Goal: Task Accomplishment & Management: Manage account settings

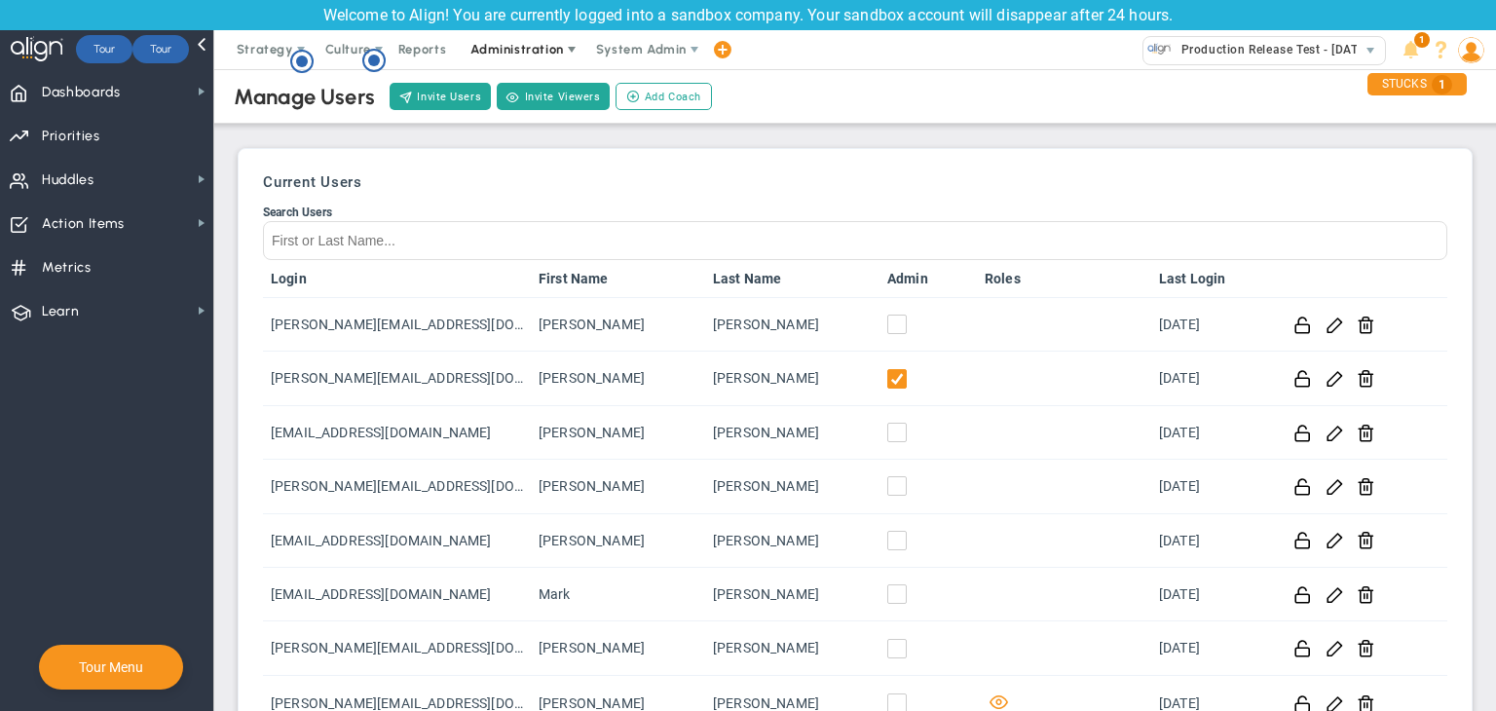
click at [552, 59] on span "Administration" at bounding box center [518, 49] width 125 height 39
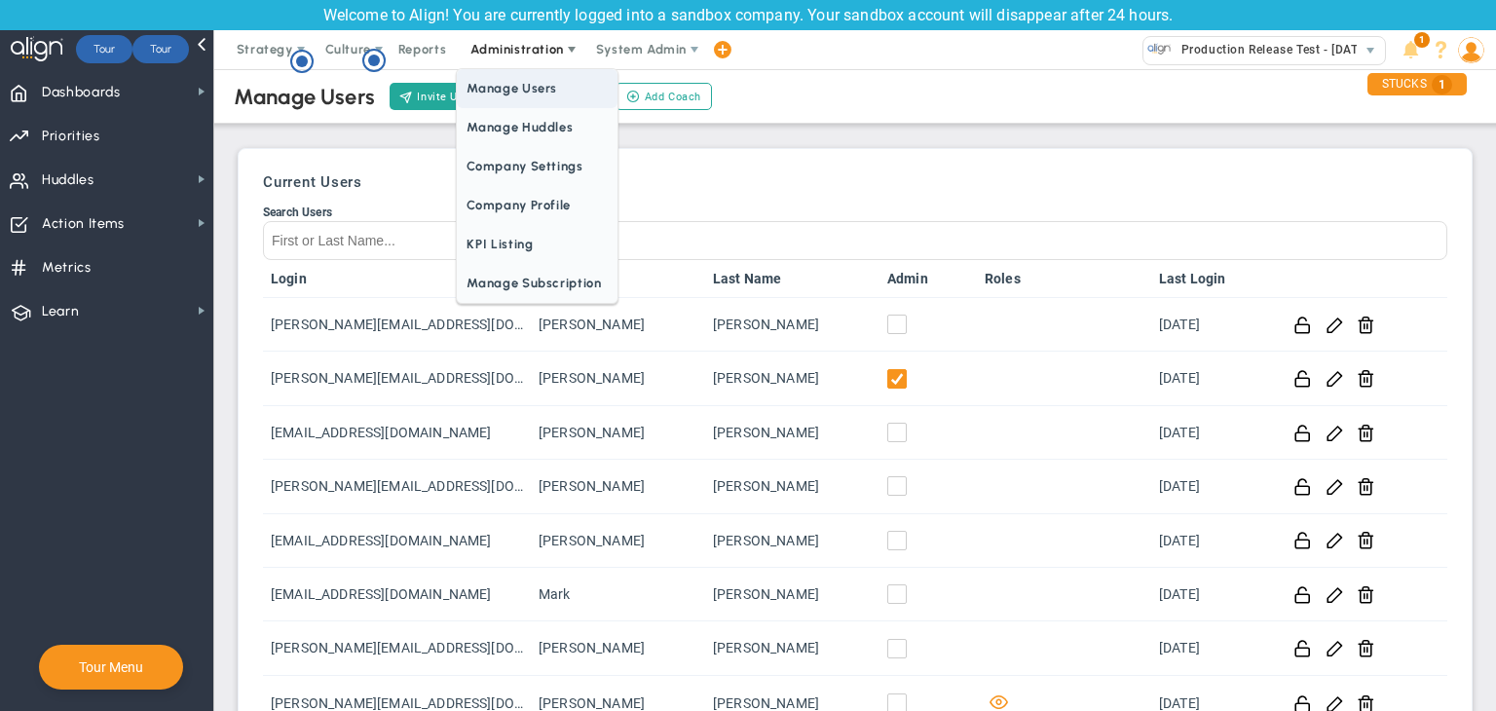
click at [534, 102] on span "Manage Users" at bounding box center [537, 88] width 160 height 39
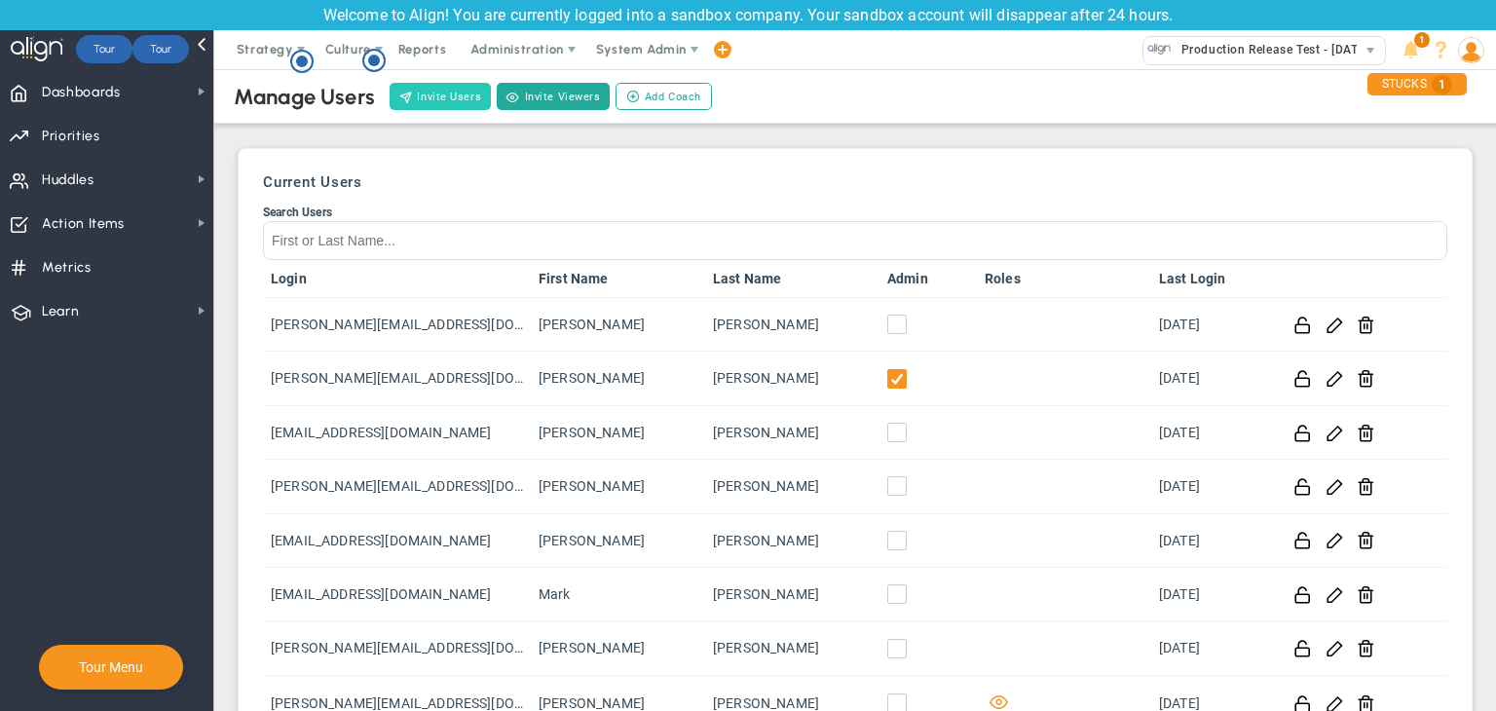
click at [448, 95] on button "Invite Users" at bounding box center [440, 96] width 101 height 27
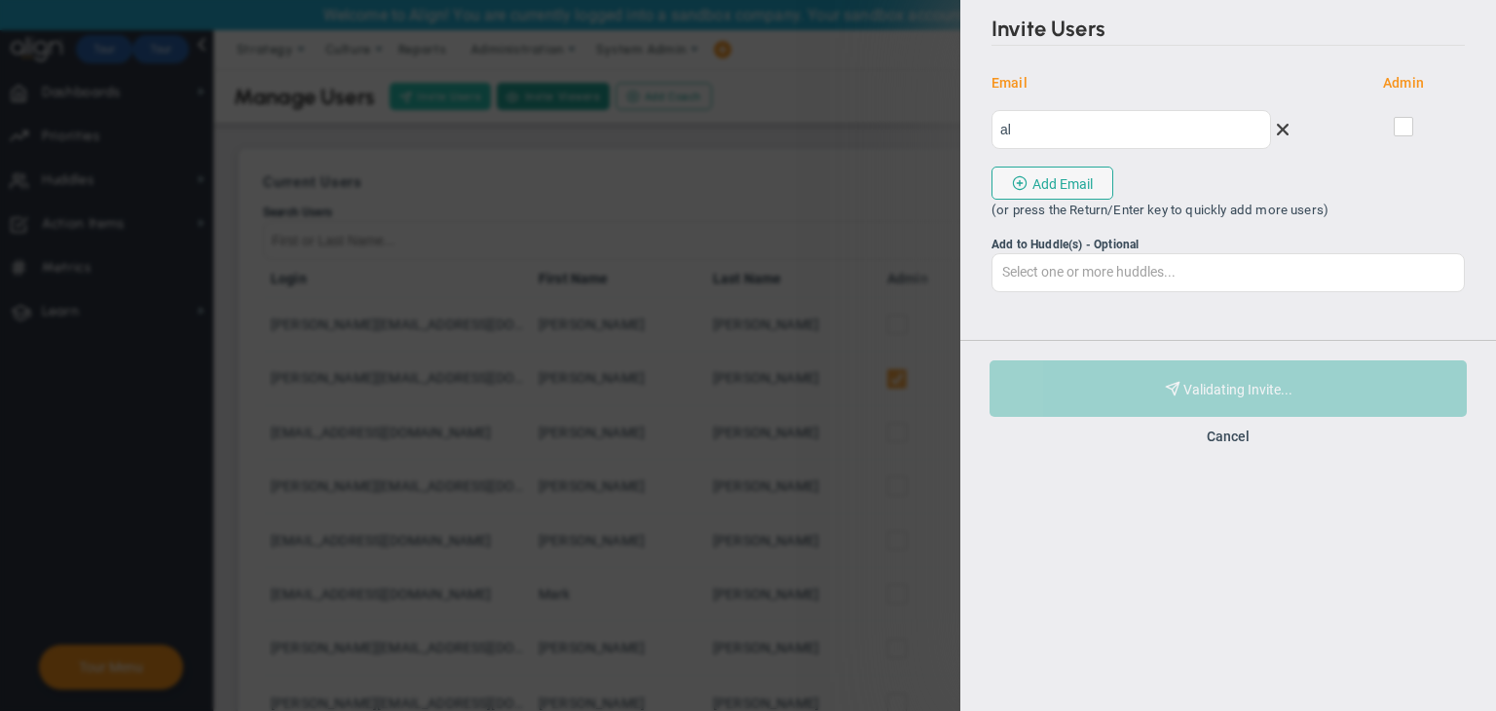
type input "a"
type input "r"
type input "u"
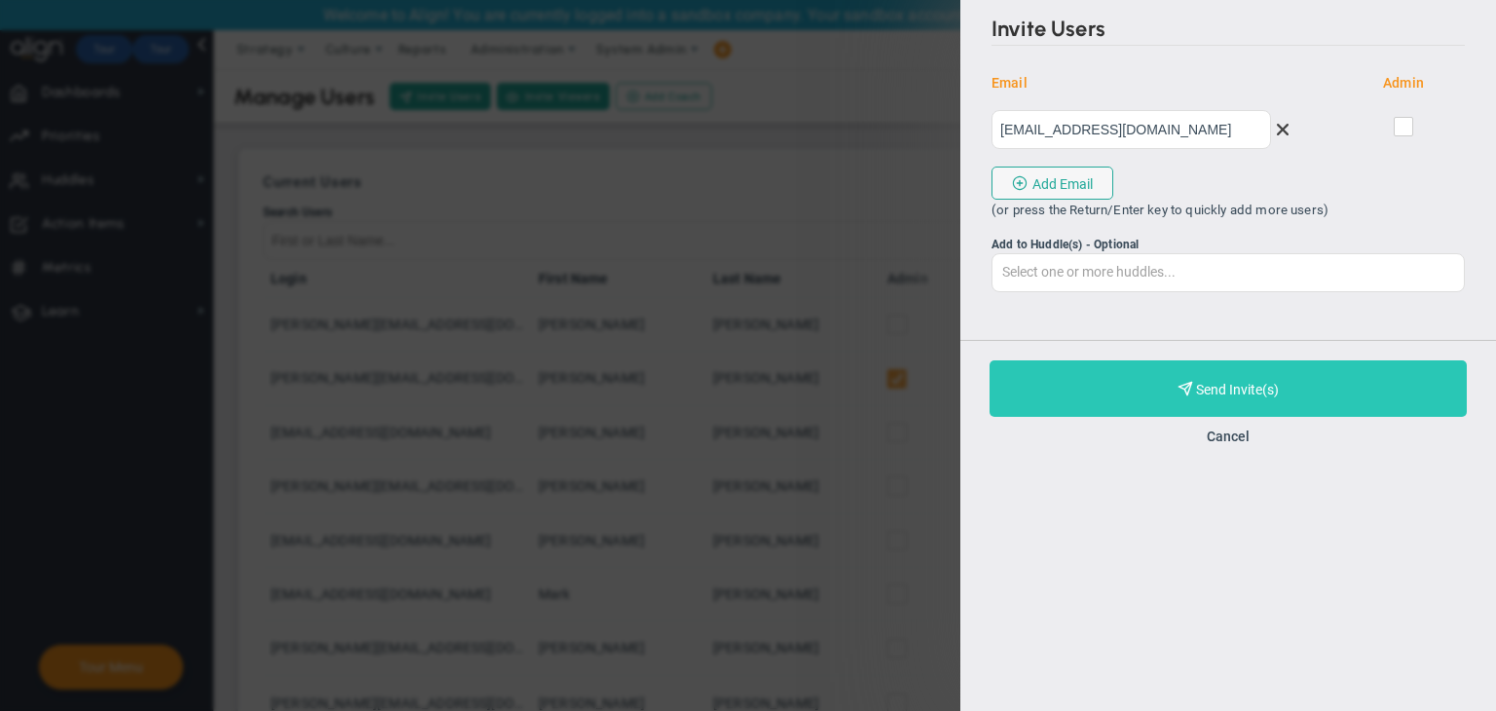
type input "[EMAIL_ADDRESS][DOMAIN_NAME]"
click at [1205, 408] on button "Purchase and Send Invite(s) Validating Invite..." at bounding box center [1228, 388] width 477 height 56
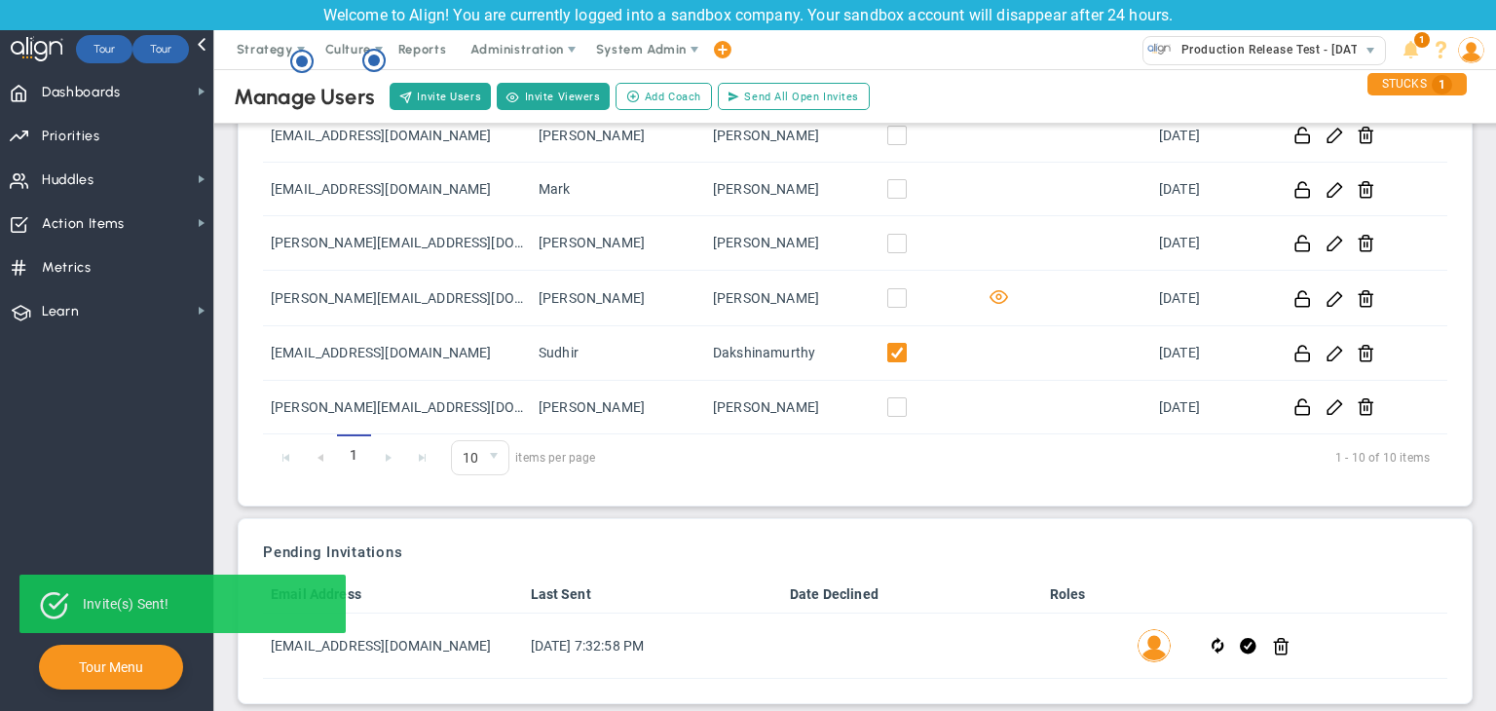
scroll to position [405, 0]
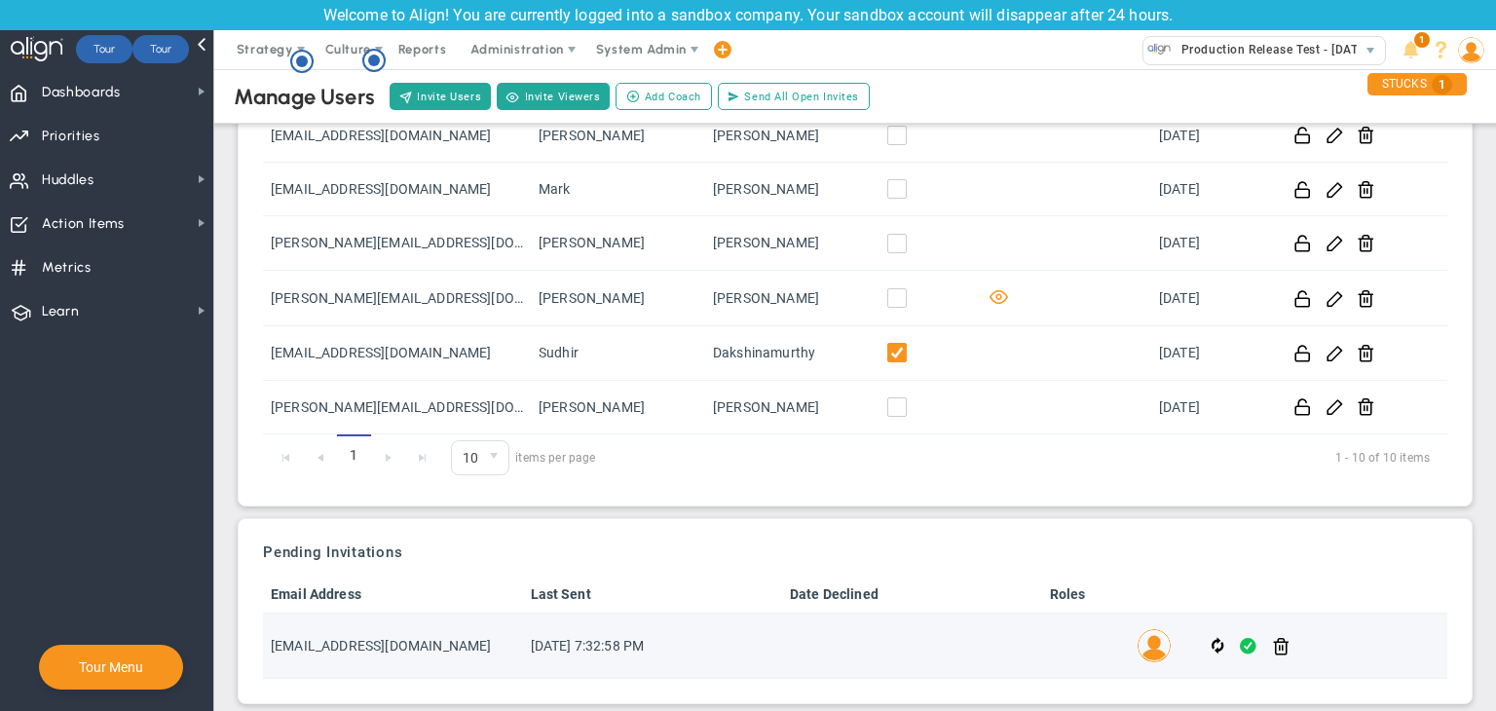
click at [1240, 642] on span at bounding box center [1248, 646] width 17 height 22
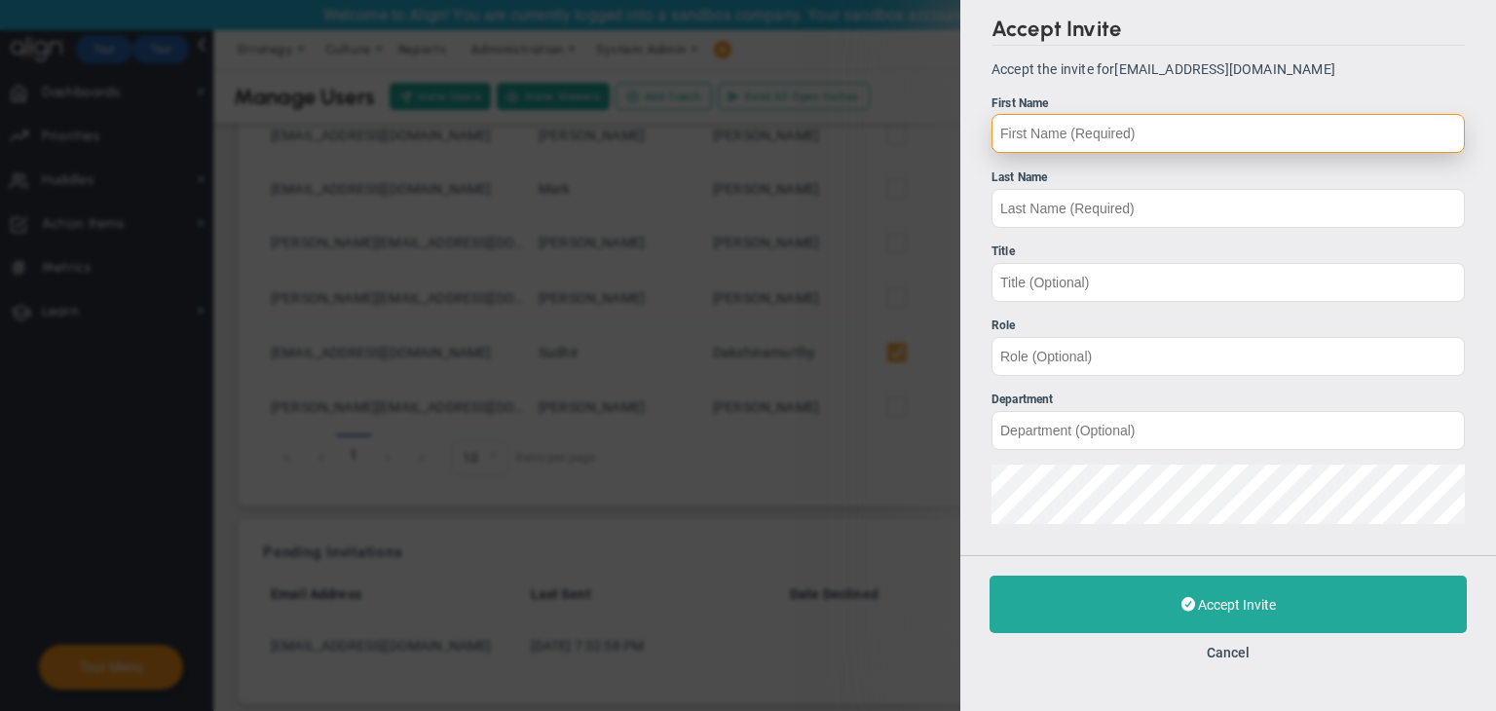
click at [1084, 149] on input "First Name" at bounding box center [1227, 133] width 473 height 39
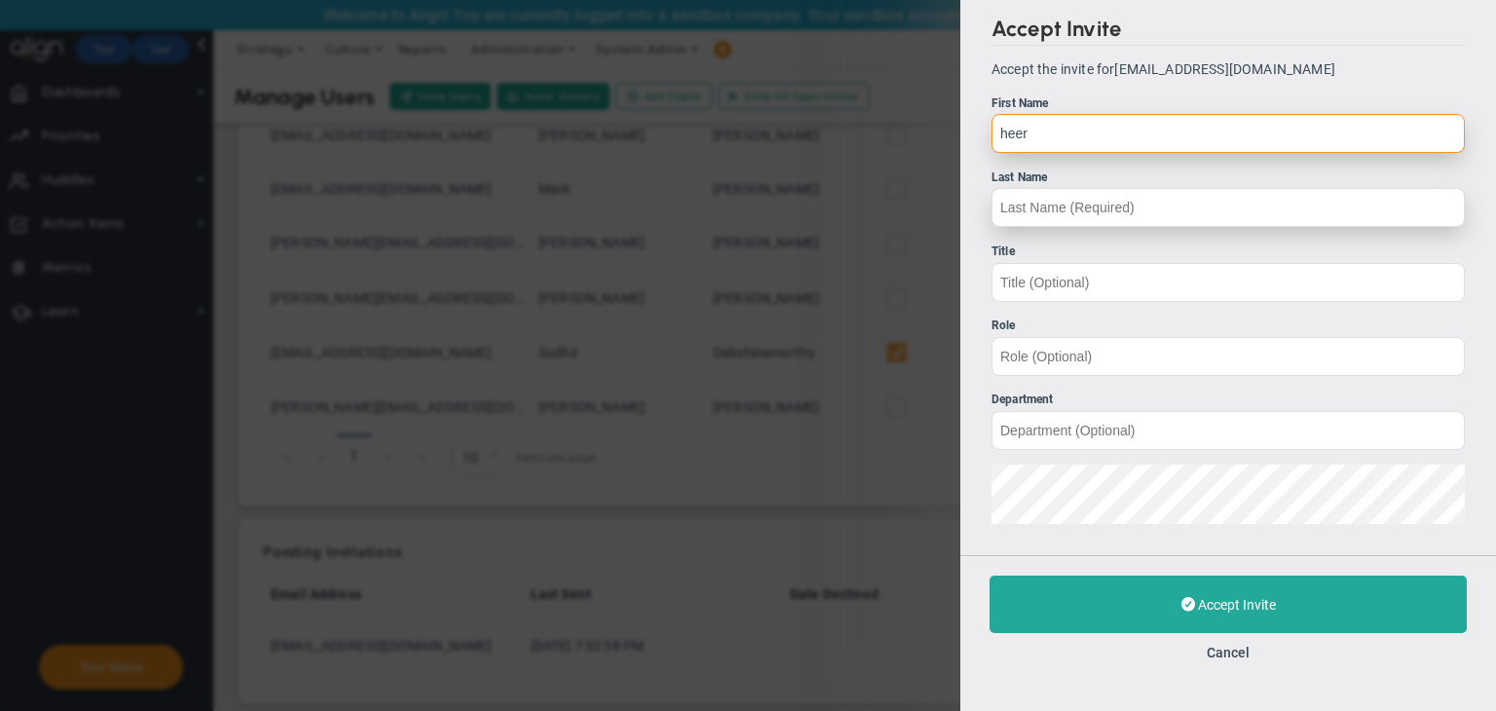
type input "heer"
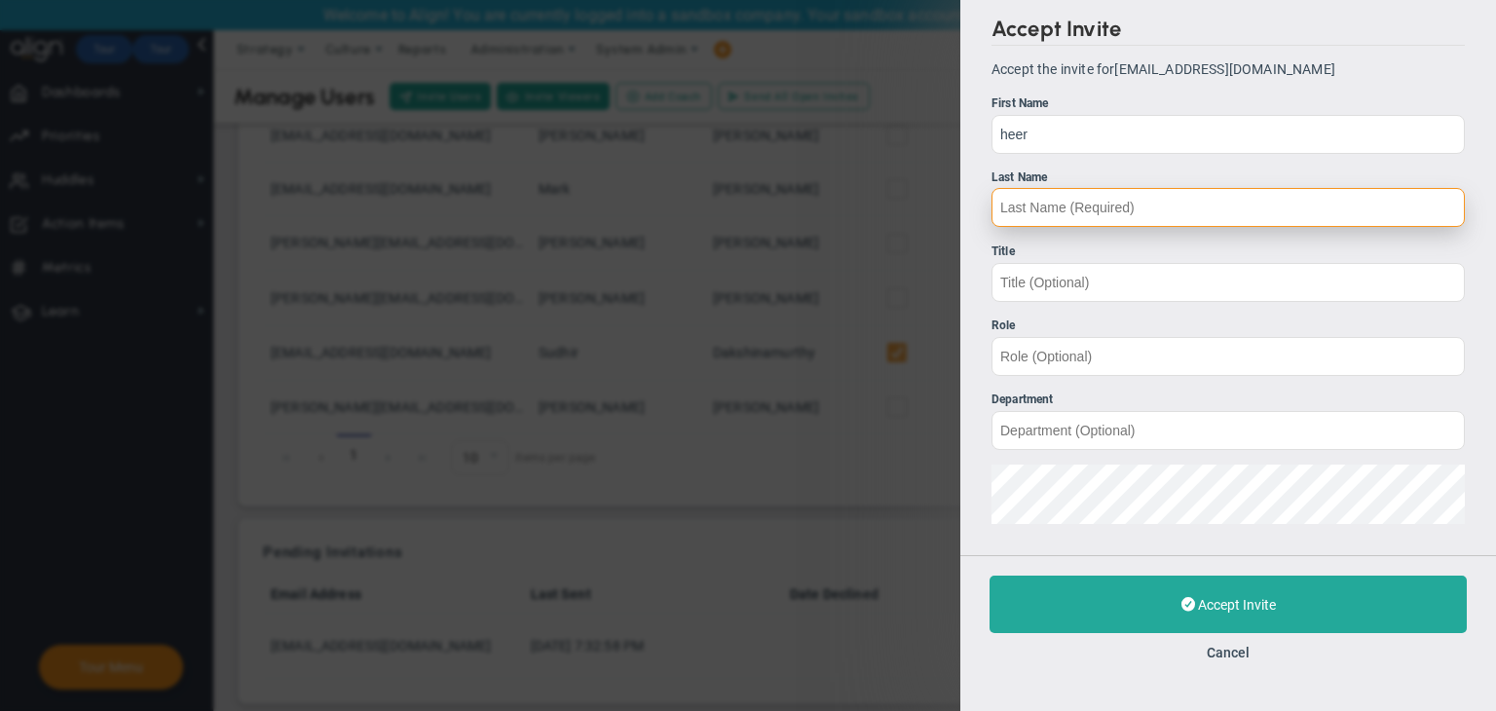
click at [1077, 208] on input "Last Name" at bounding box center [1227, 207] width 473 height 39
type input "heer"
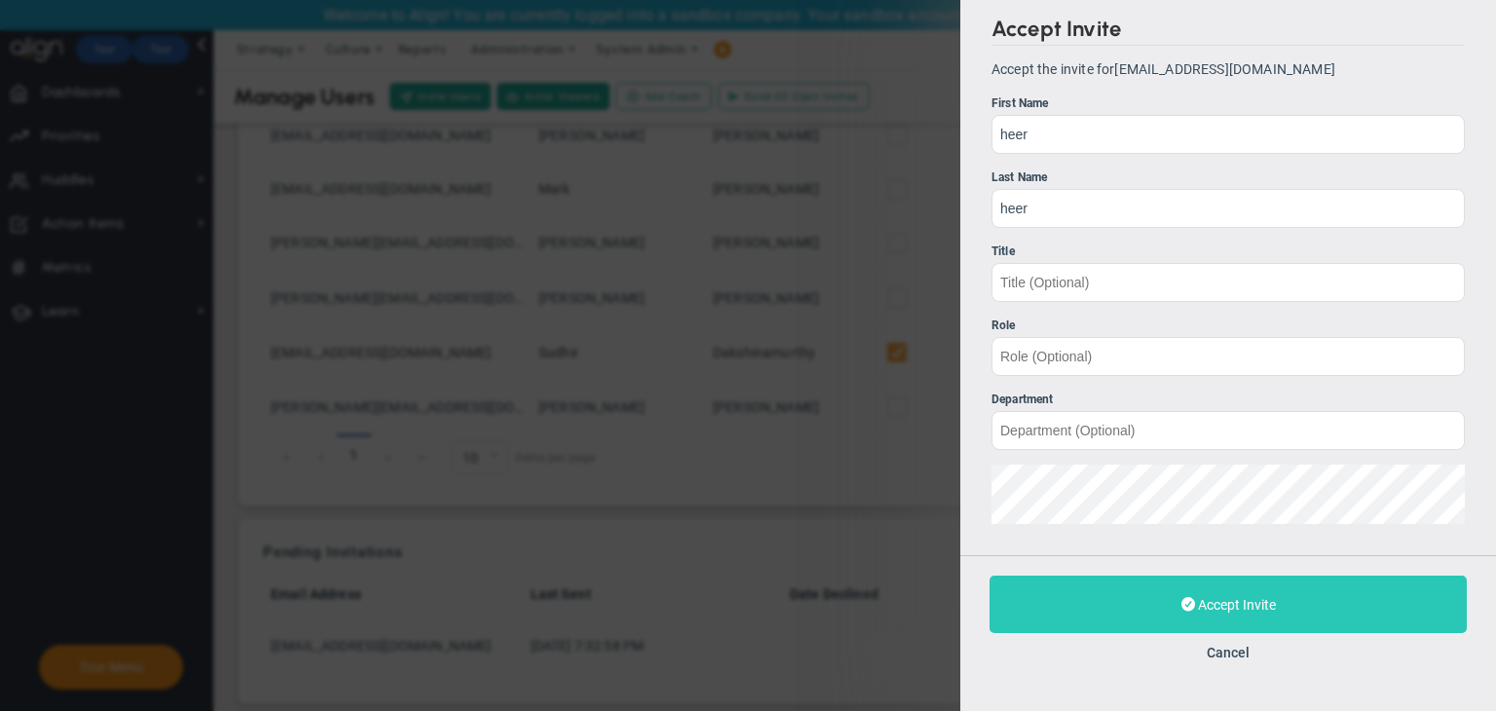
click at [1070, 613] on button "Accept Invite" at bounding box center [1228, 604] width 477 height 57
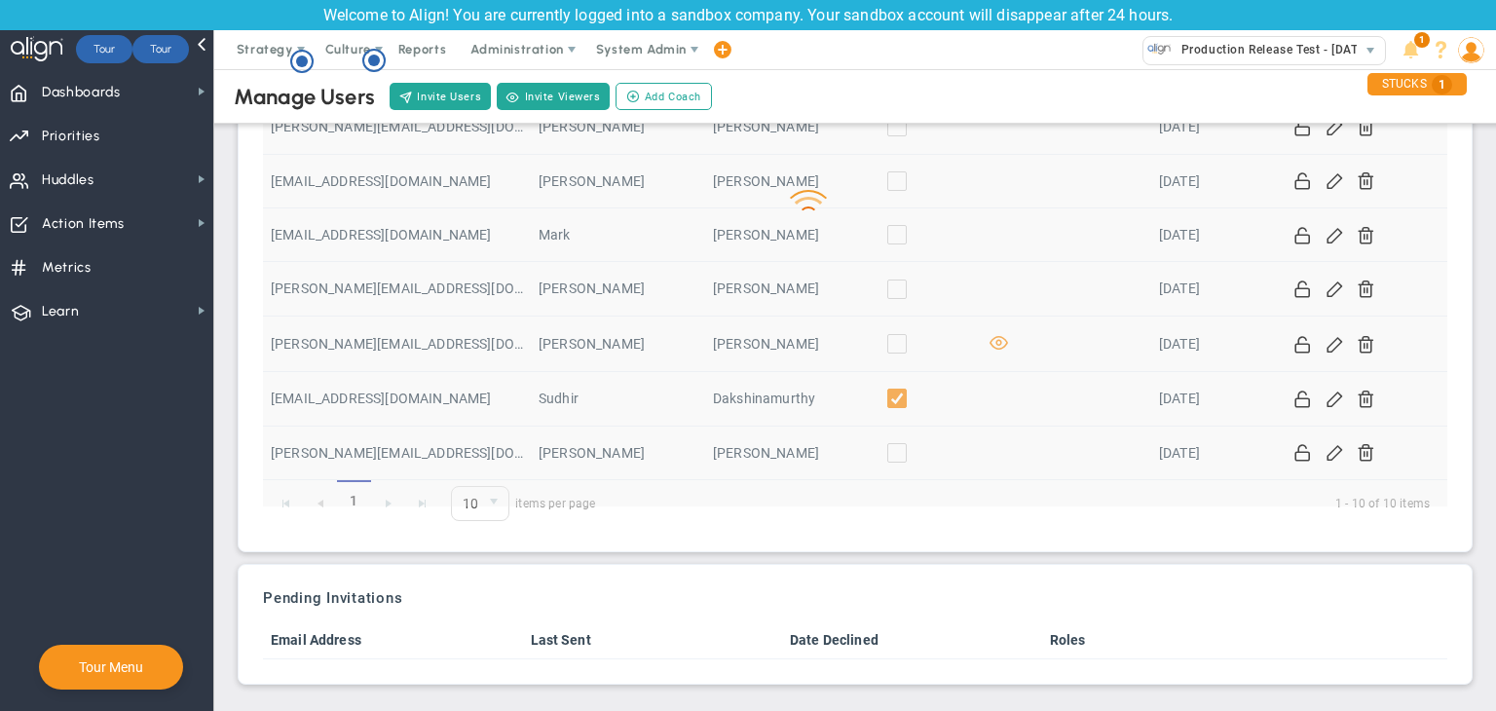
scroll to position [358, 0]
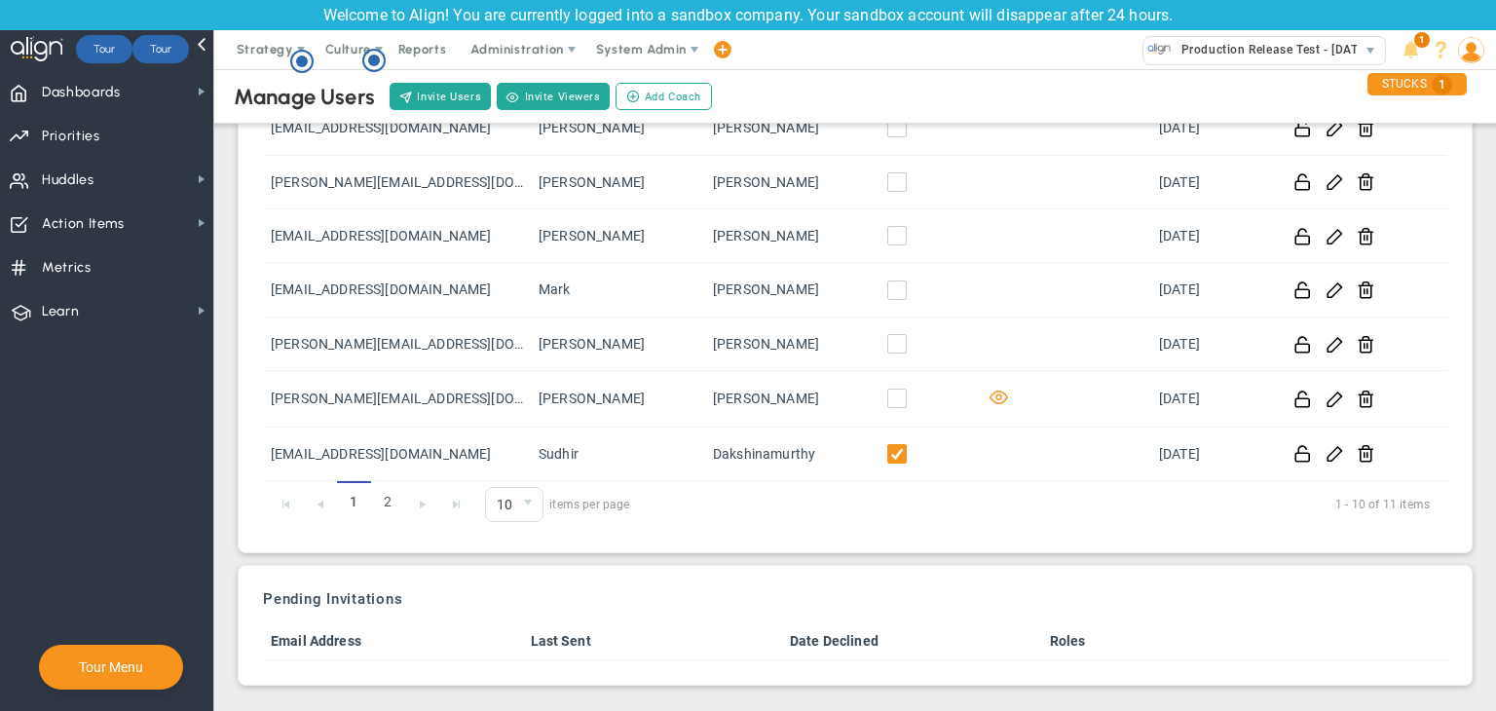
click at [1474, 56] on img at bounding box center [1471, 50] width 26 height 26
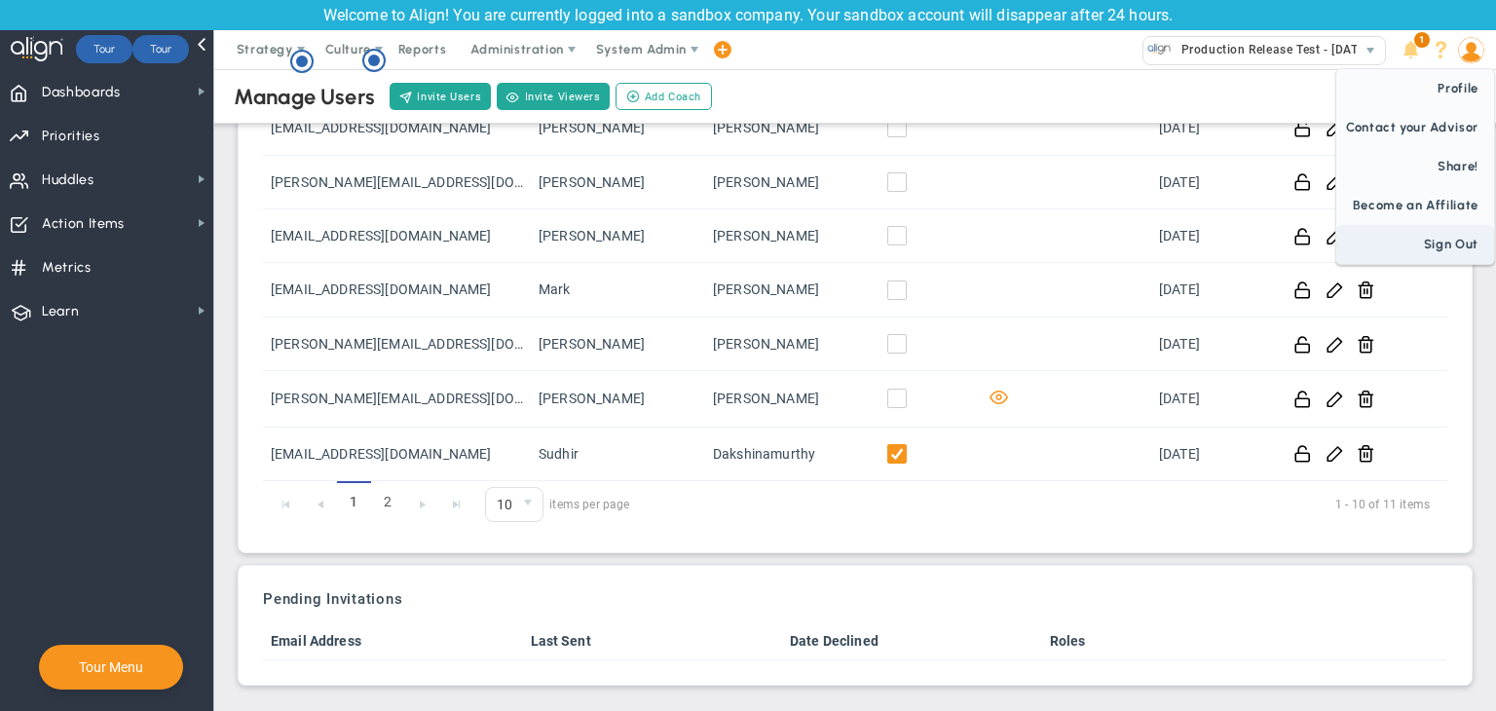
click at [1434, 235] on span "Sign Out" at bounding box center [1415, 244] width 158 height 39
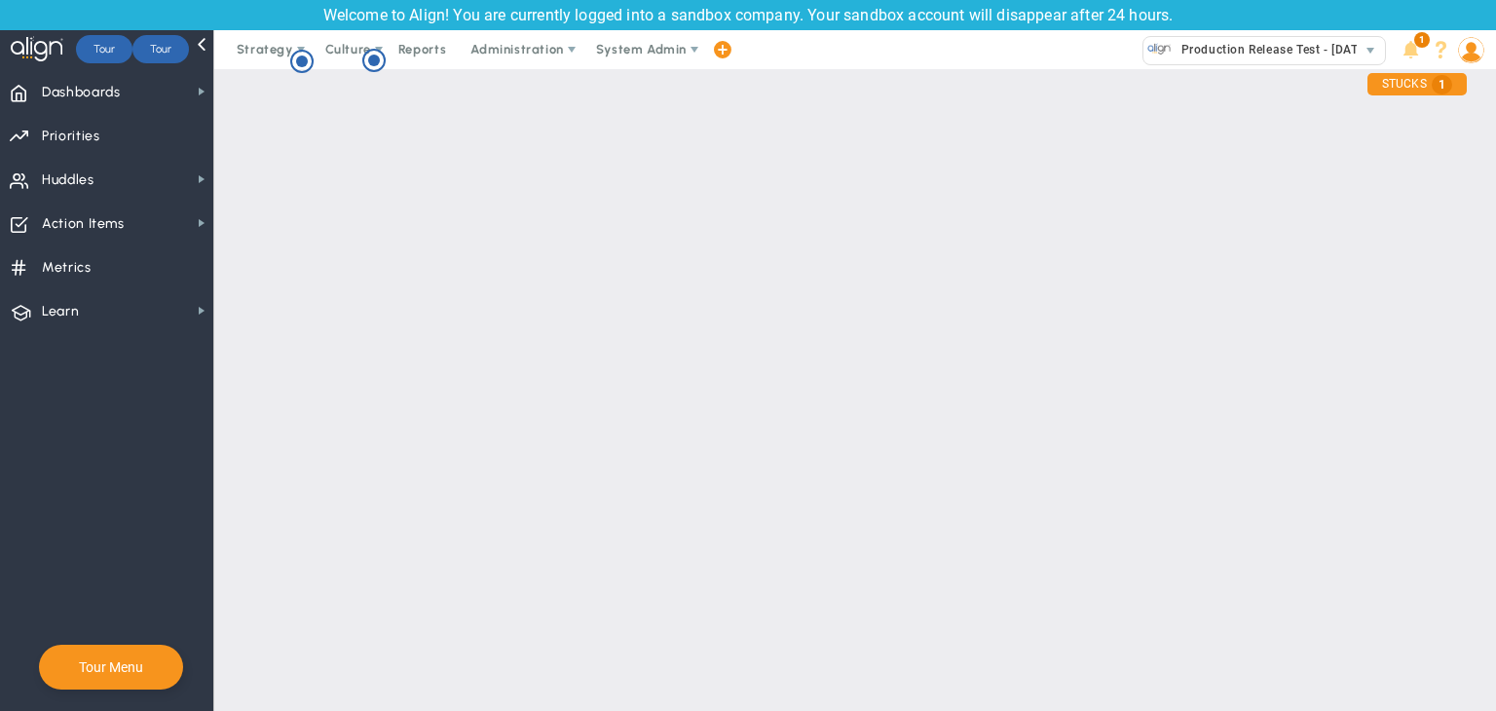
scroll to position [0, 0]
